Goal: Complete application form

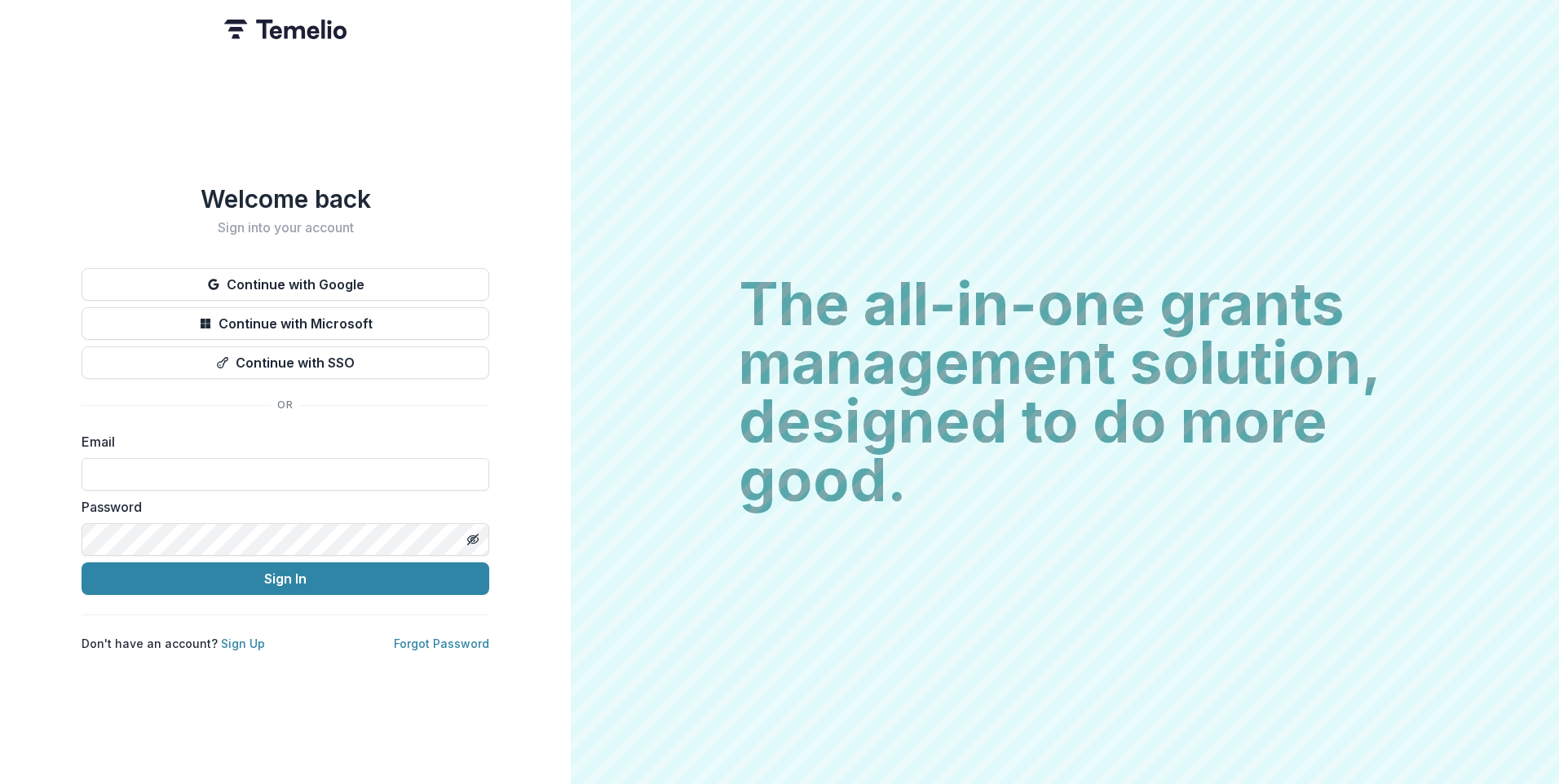
type input "**********"
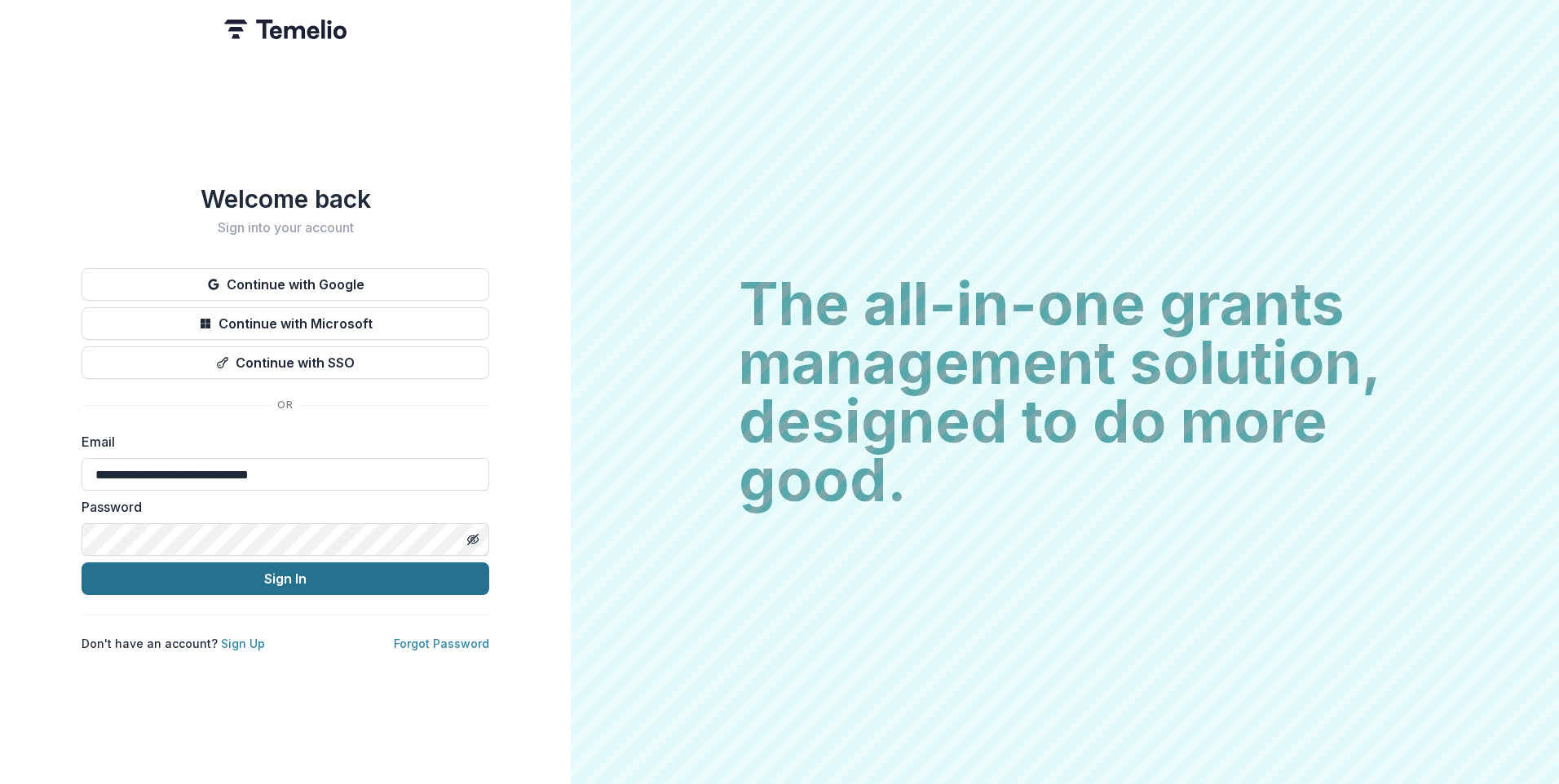
drag, startPoint x: 1254, startPoint y: 529, endPoint x: 329, endPoint y: 576, distance: 926.2
click at [329, 576] on button "Sign In" at bounding box center [285, 578] width 408 height 33
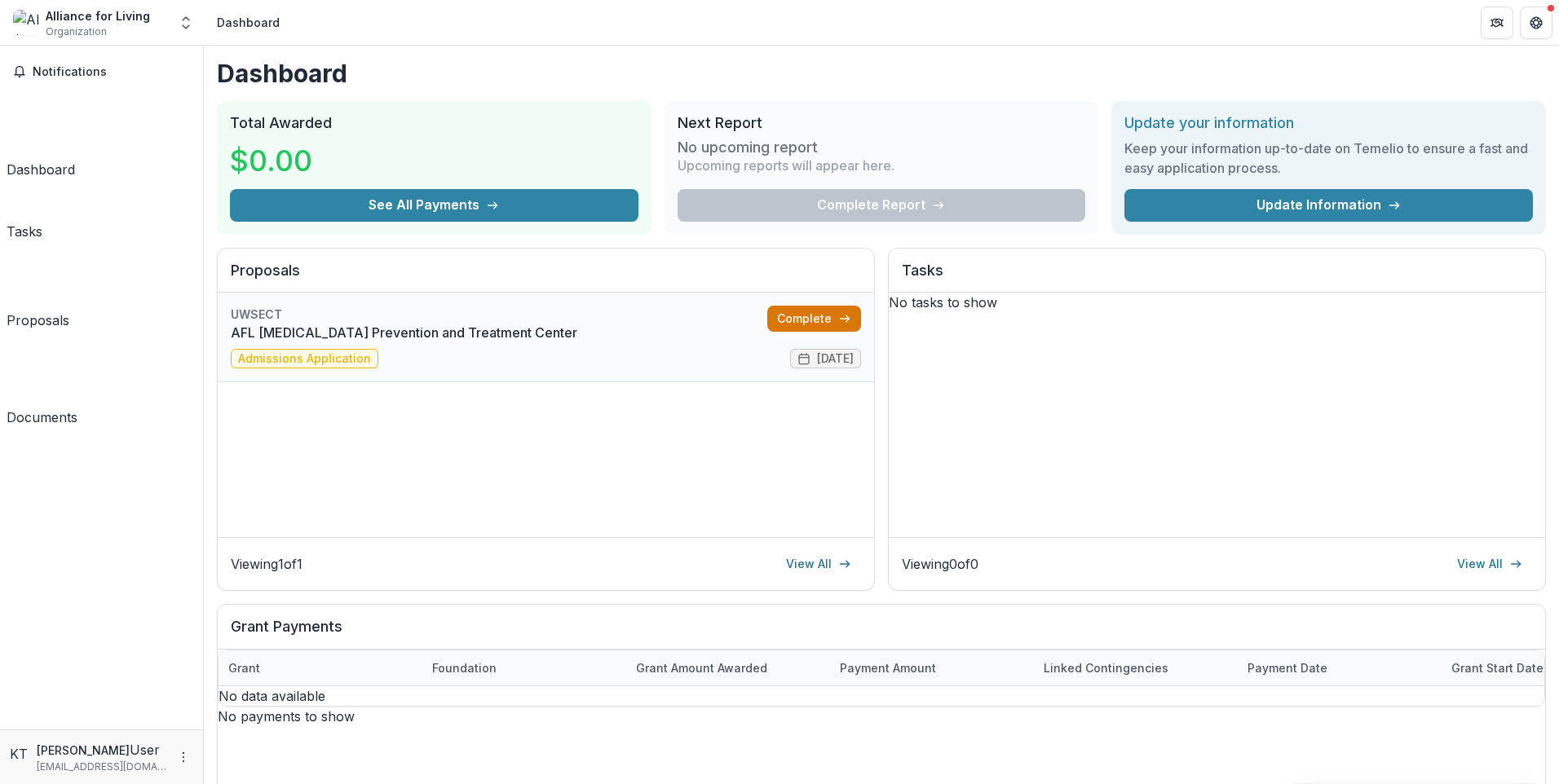
click at [790, 322] on link "Complete" at bounding box center [814, 318] width 94 height 26
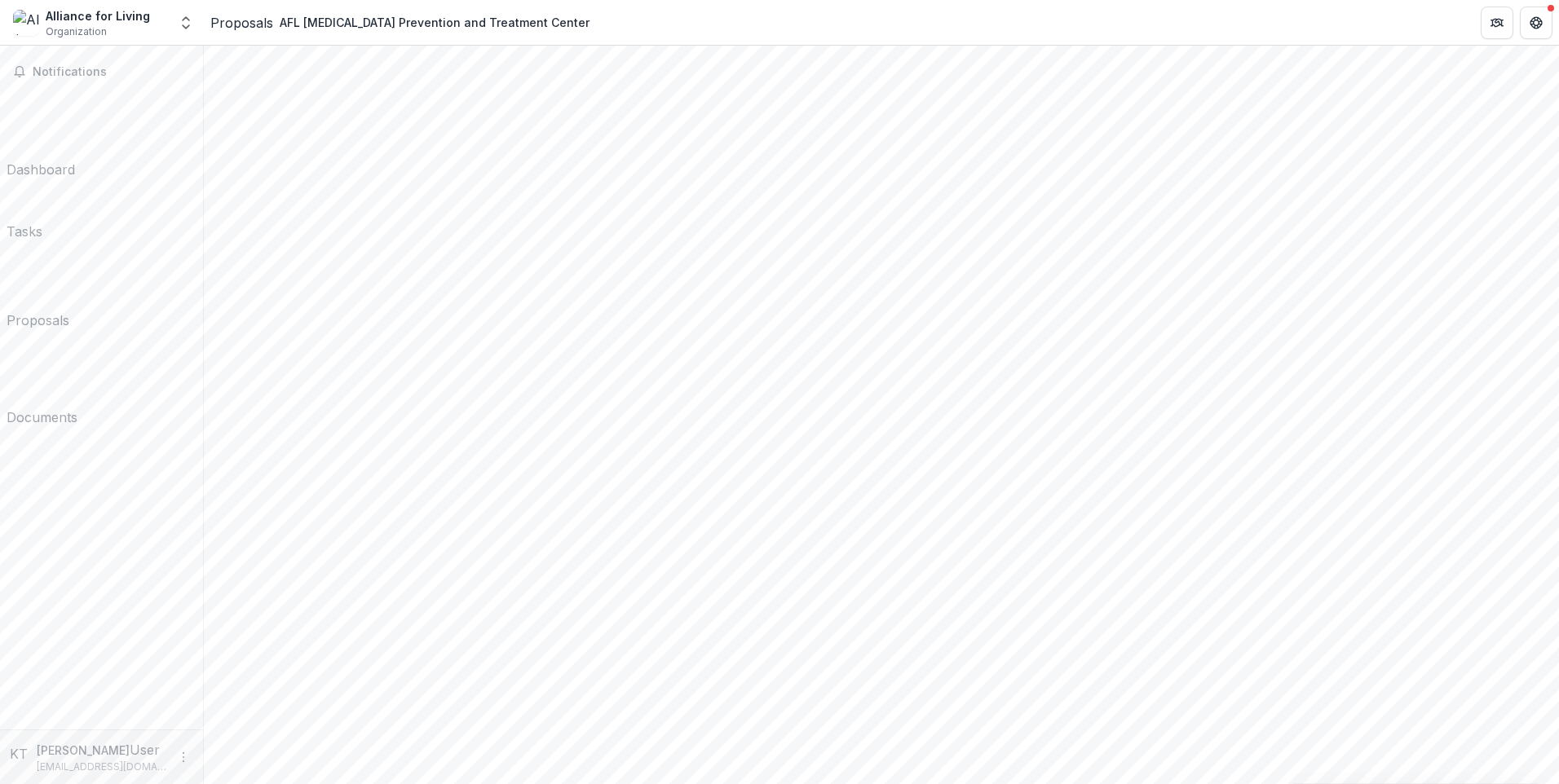
scroll to position [270, 0]
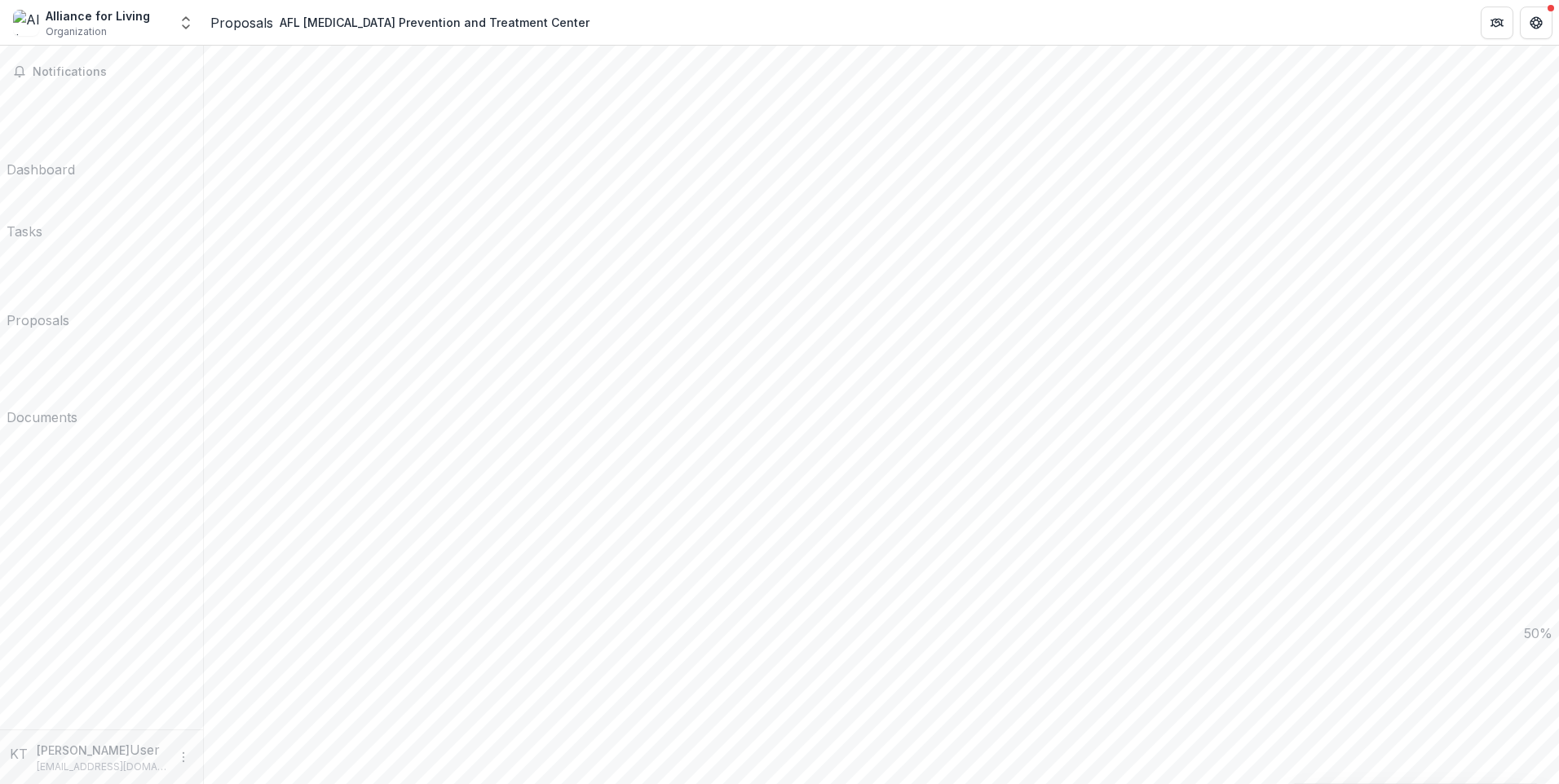
scroll to position [1511, 0]
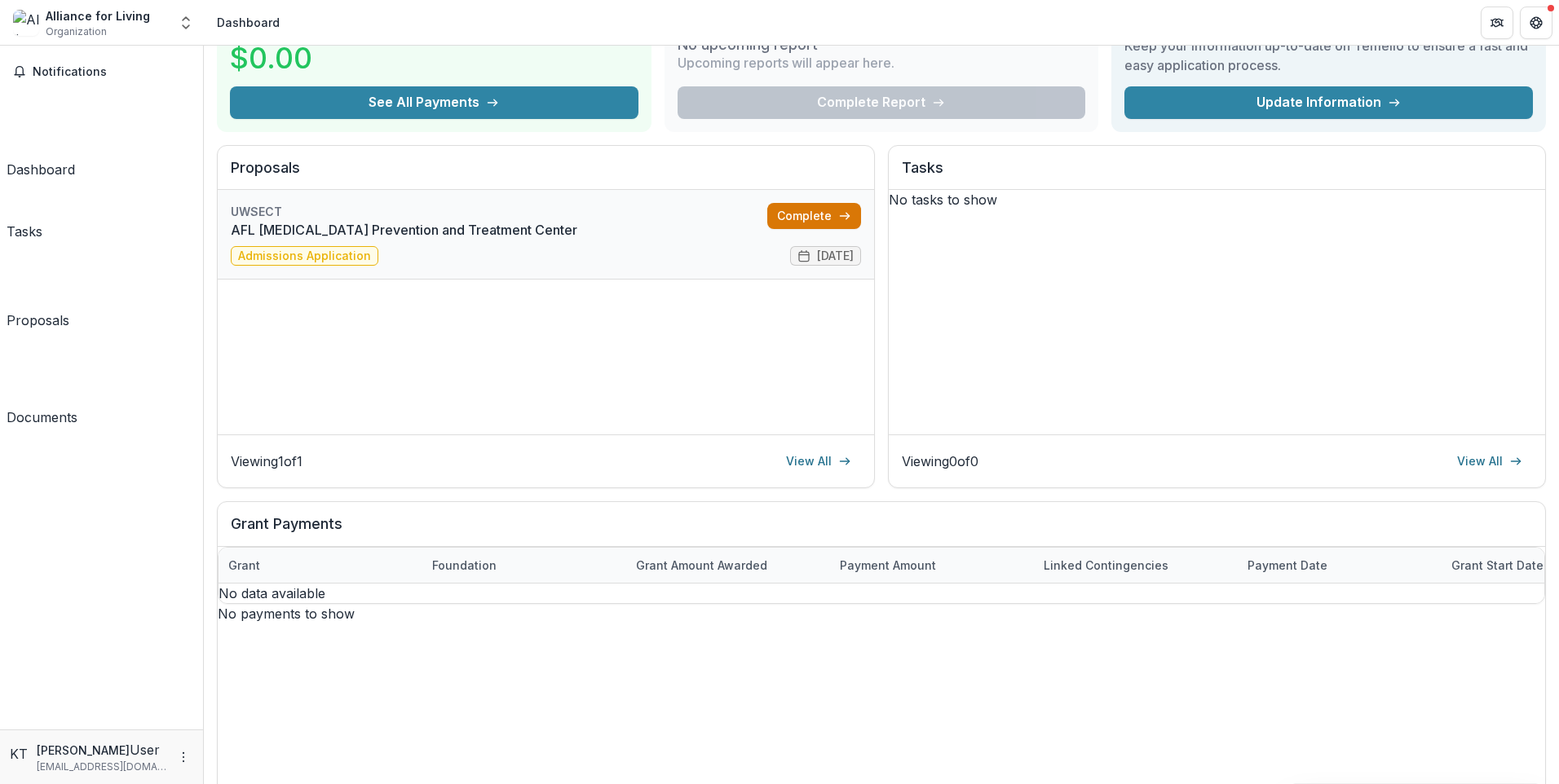
click at [799, 213] on link "Complete" at bounding box center [814, 215] width 94 height 26
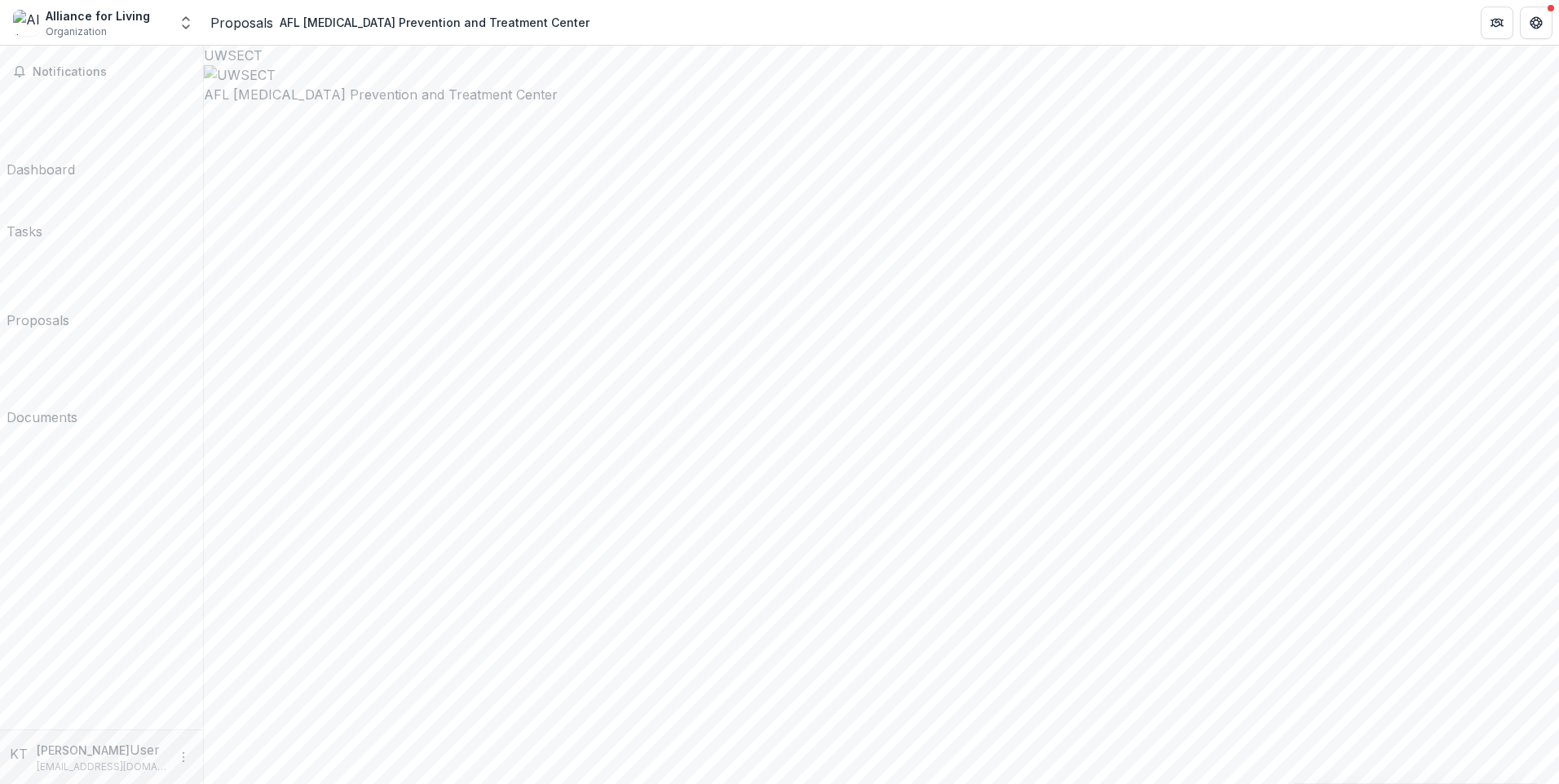
scroll to position [270, 0]
